Goal: Task Accomplishment & Management: Use online tool/utility

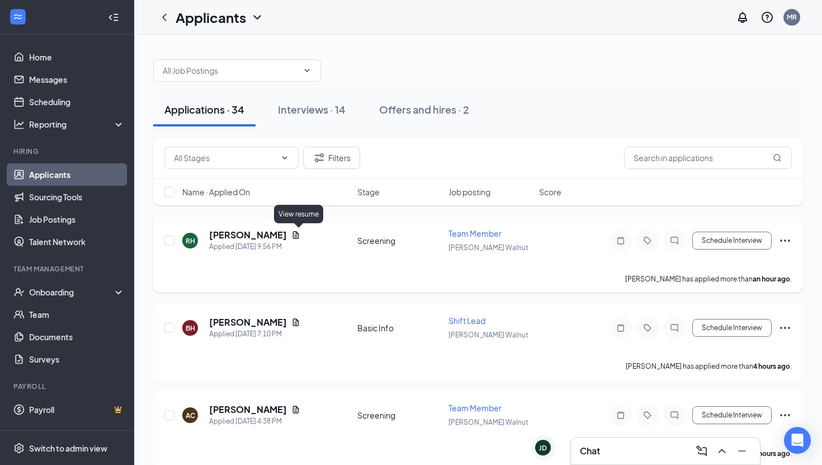
click at [296, 236] on icon "Document" at bounding box center [296, 234] width 6 height 7
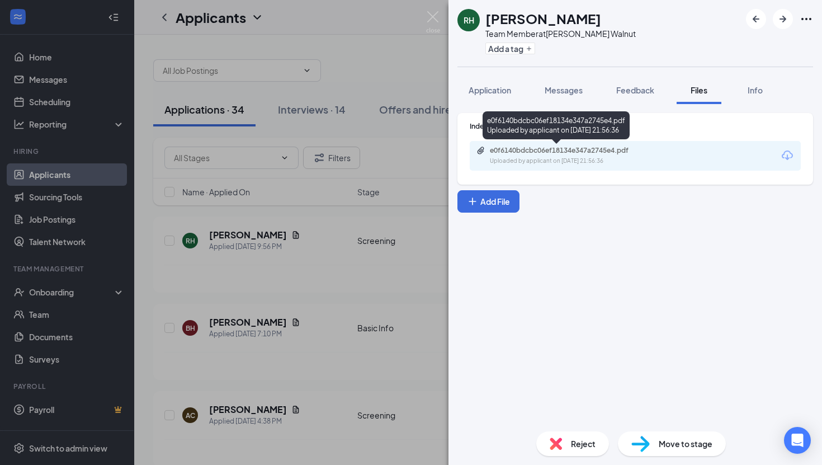
click at [554, 148] on div "e0f6140bdcbc06ef18134e347a2745e4.pdf" at bounding box center [568, 150] width 157 height 9
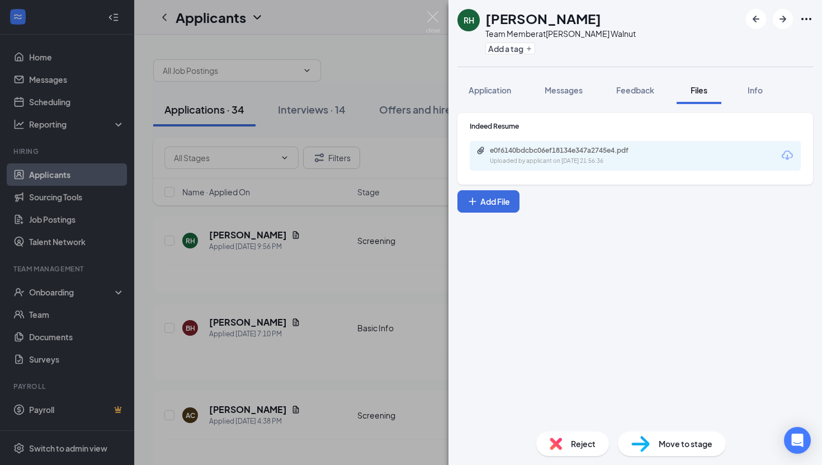
click at [277, 270] on div "RH [PERSON_NAME] Team Member at [PERSON_NAME] Walnut Add a tag Application Mess…" at bounding box center [411, 232] width 822 height 465
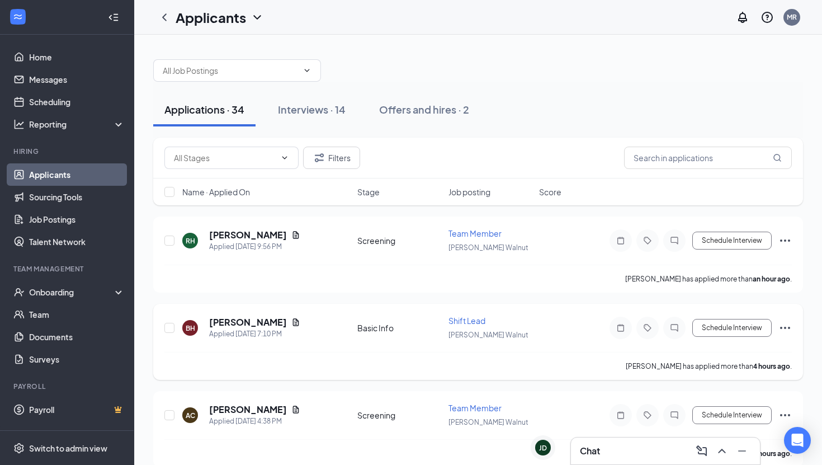
click at [296, 321] on icon "Document" at bounding box center [295, 322] width 9 height 9
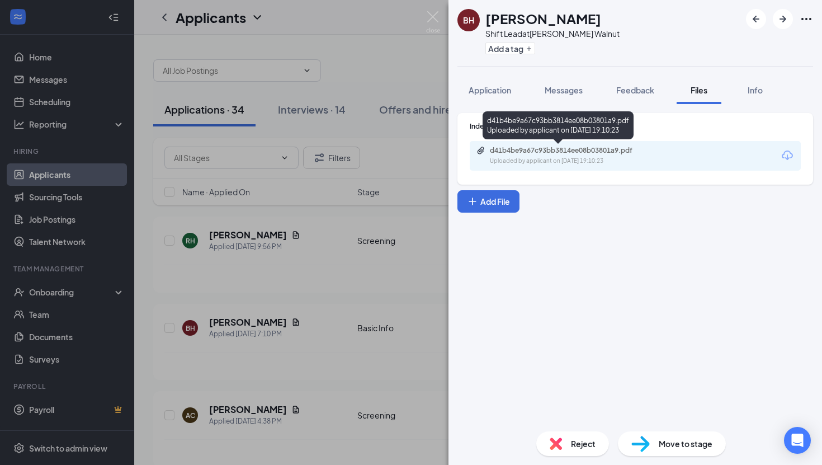
click at [551, 157] on div "Uploaded by applicant on [DATE] 19:10:23" at bounding box center [574, 161] width 168 height 9
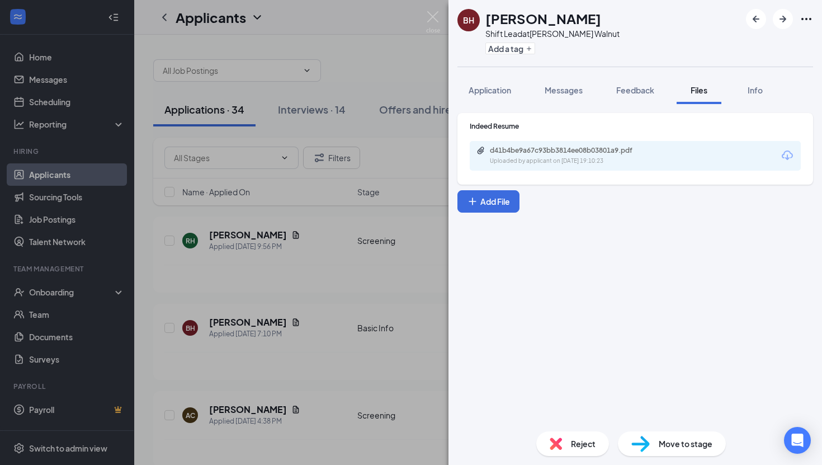
click at [239, 320] on div "BH [PERSON_NAME] Shift Lead at [PERSON_NAME] Walnut Add a tag Application Messa…" at bounding box center [411, 232] width 822 height 465
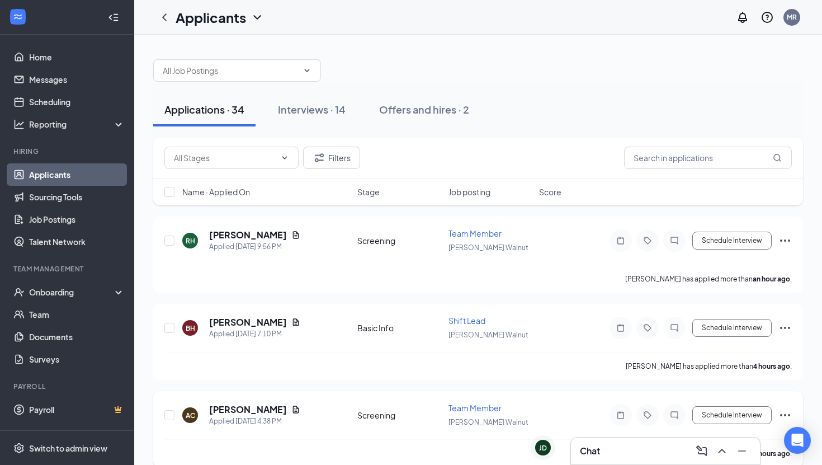
click at [293, 407] on icon "Document" at bounding box center [296, 408] width 6 height 7
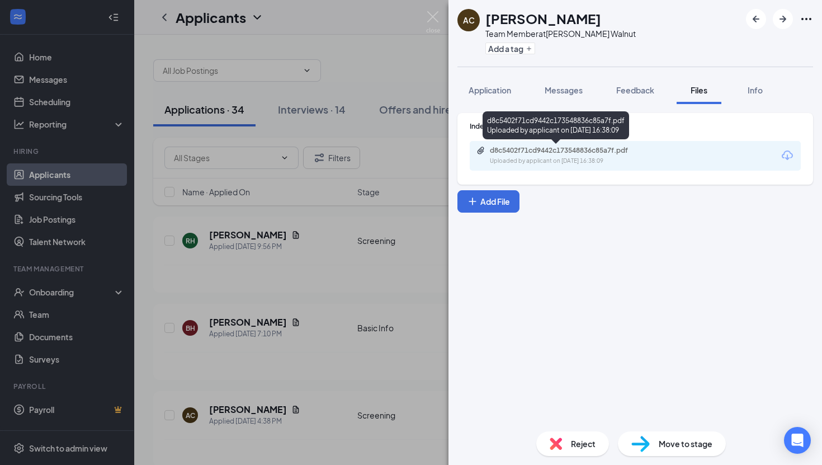
click at [515, 155] on div "d8c5402f71cd9442c173548836c85a7f.pdf Uploaded by applicant on [DATE] 16:38:09" at bounding box center [566, 156] width 181 height 20
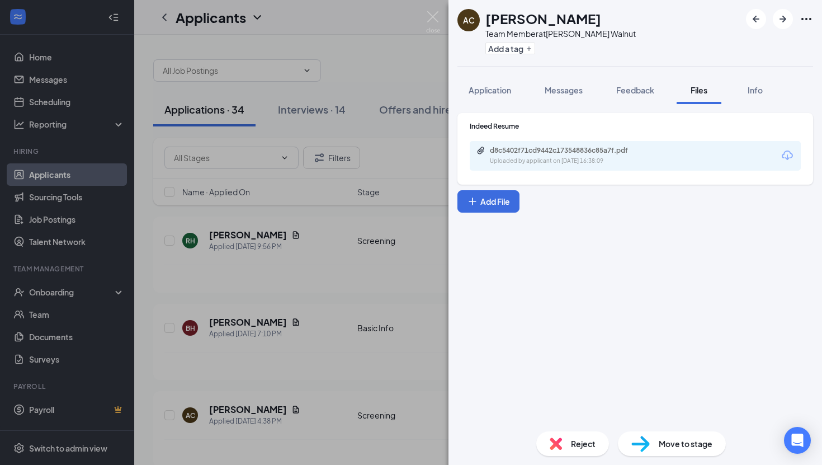
click at [270, 299] on div "AC [PERSON_NAME] Team Member at [PERSON_NAME] Walnut Add a tag Application Mess…" at bounding box center [411, 232] width 822 height 465
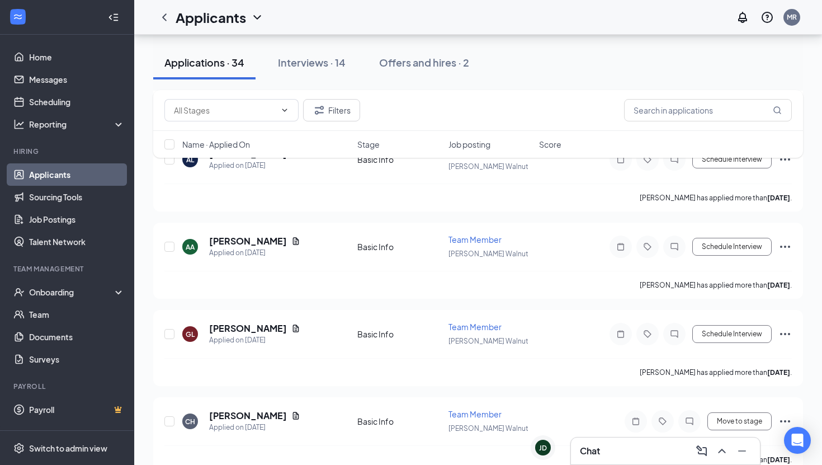
scroll to position [2691, 0]
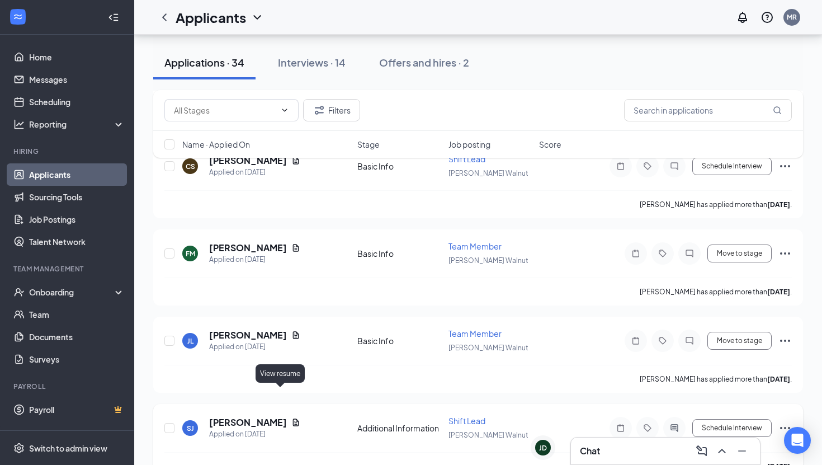
click at [293, 418] on icon "Document" at bounding box center [296, 421] width 6 height 7
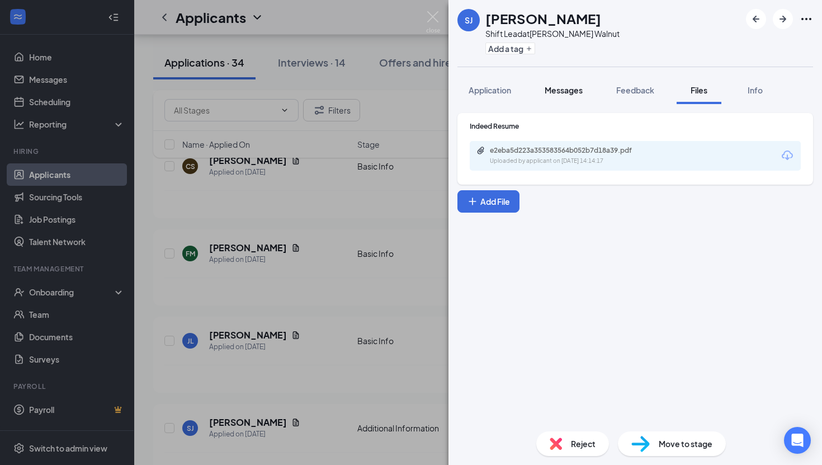
click at [585, 92] on button "Messages" at bounding box center [563, 90] width 60 height 28
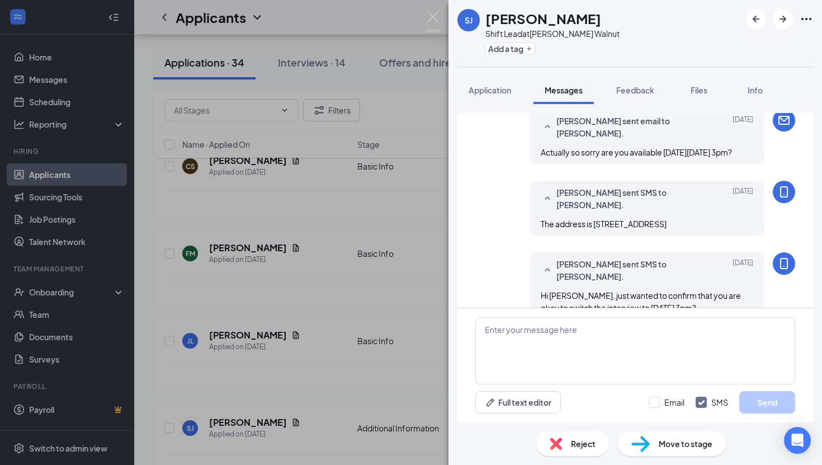
scroll to position [436, 0]
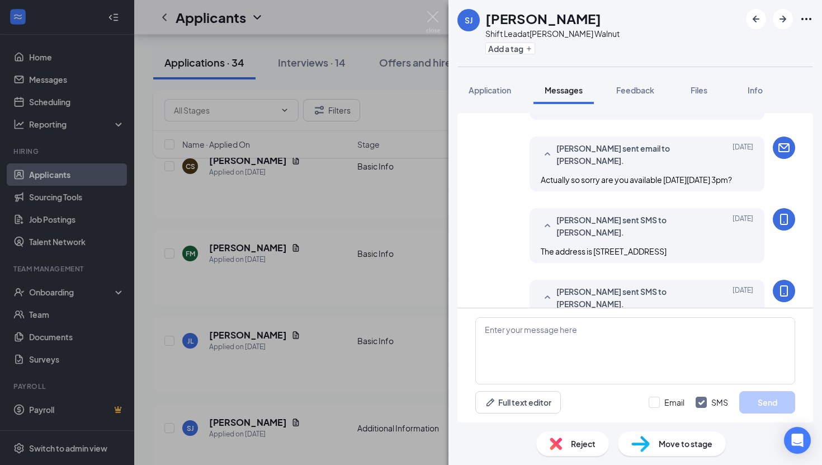
click at [320, 350] on div "[PERSON_NAME] Shift Lead at [PERSON_NAME] Walnut Add a tag Application Messages…" at bounding box center [411, 232] width 822 height 465
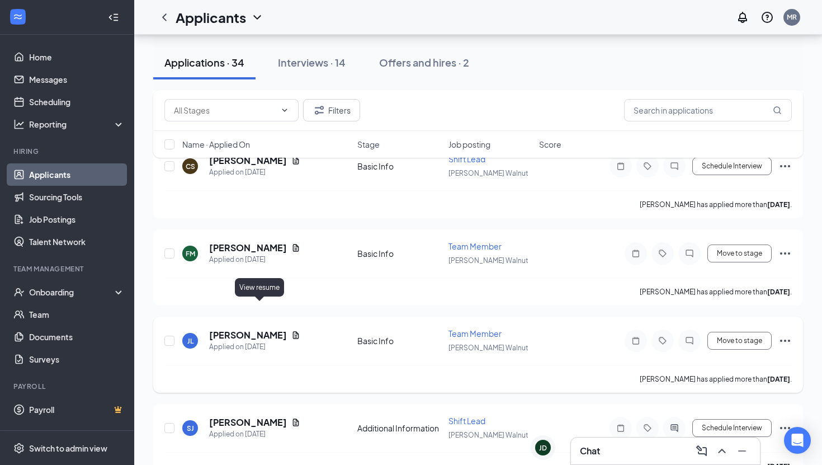
click at [291, 330] on icon "Document" at bounding box center [295, 334] width 9 height 9
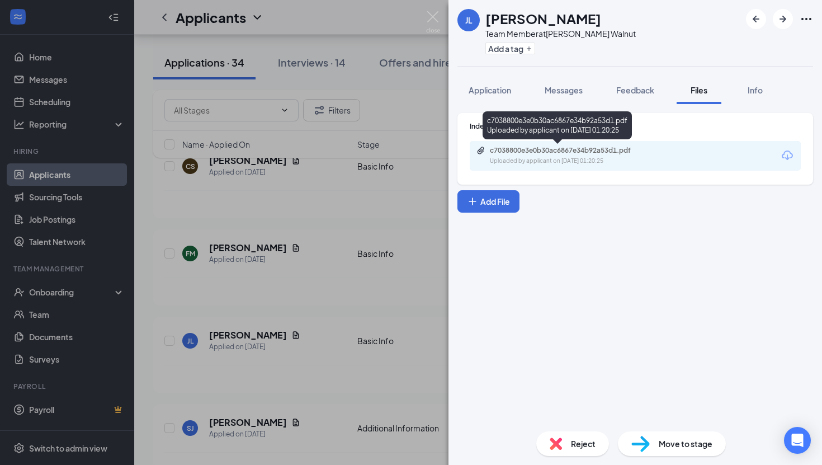
click at [492, 151] on div "c7038800e3e0b30ac6867e34b92a53d1.pdf" at bounding box center [568, 150] width 157 height 9
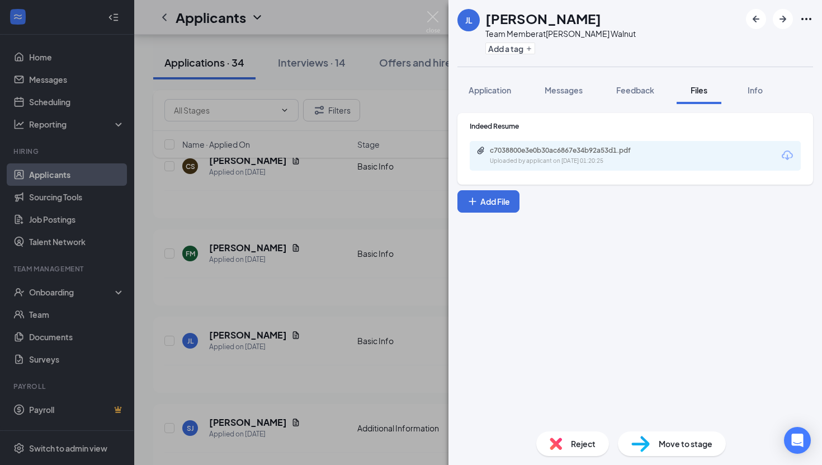
click at [234, 244] on div "[PERSON_NAME] [PERSON_NAME] Le Team Member at [PERSON_NAME] Walnut Add a tag Ap…" at bounding box center [411, 232] width 822 height 465
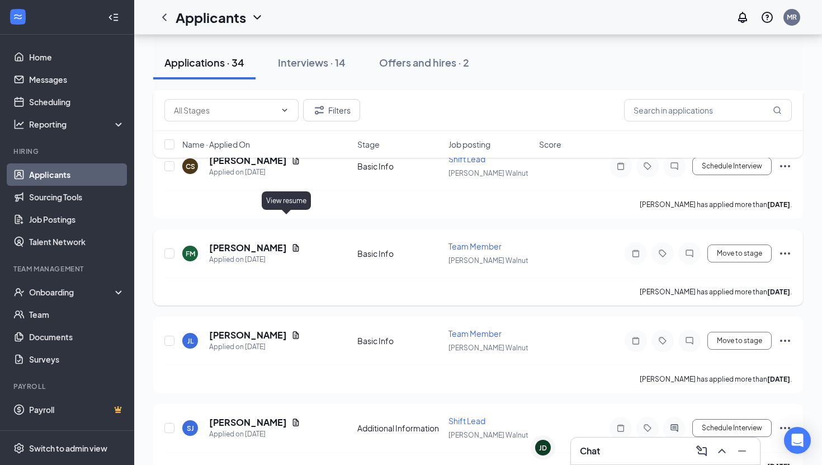
click at [291, 243] on icon "Document" at bounding box center [295, 247] width 9 height 9
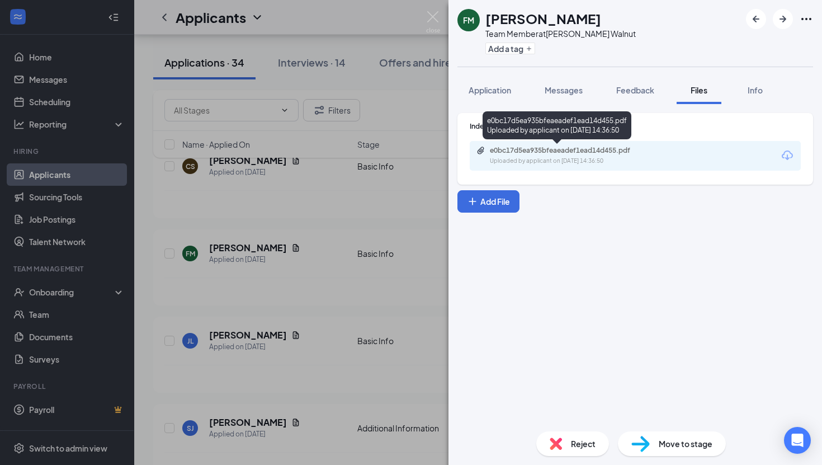
click at [531, 159] on div "Uploaded by applicant on [DATE] 14:36:50" at bounding box center [574, 161] width 168 height 9
